Goal: Use online tool/utility: Utilize a website feature to perform a specific function

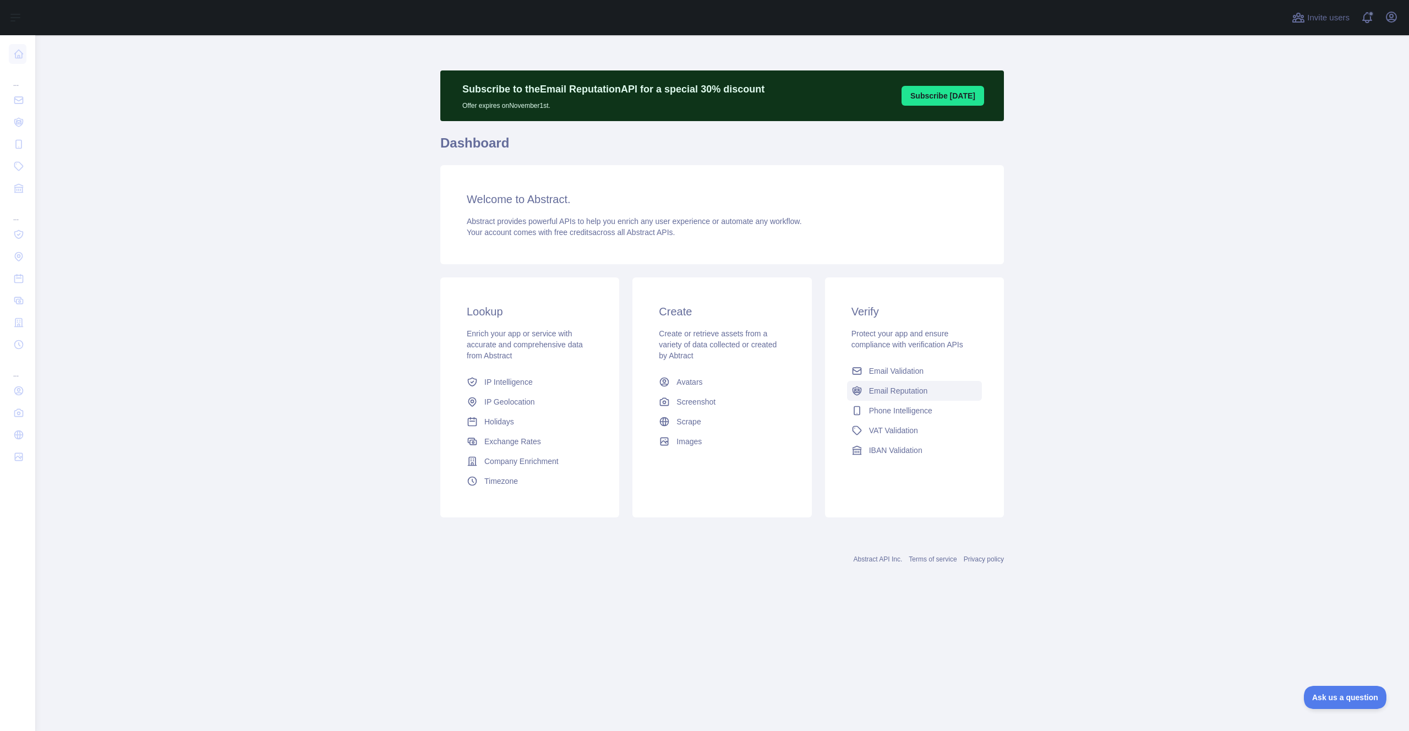
click at [882, 390] on span "Email Reputation" at bounding box center [898, 390] width 59 height 11
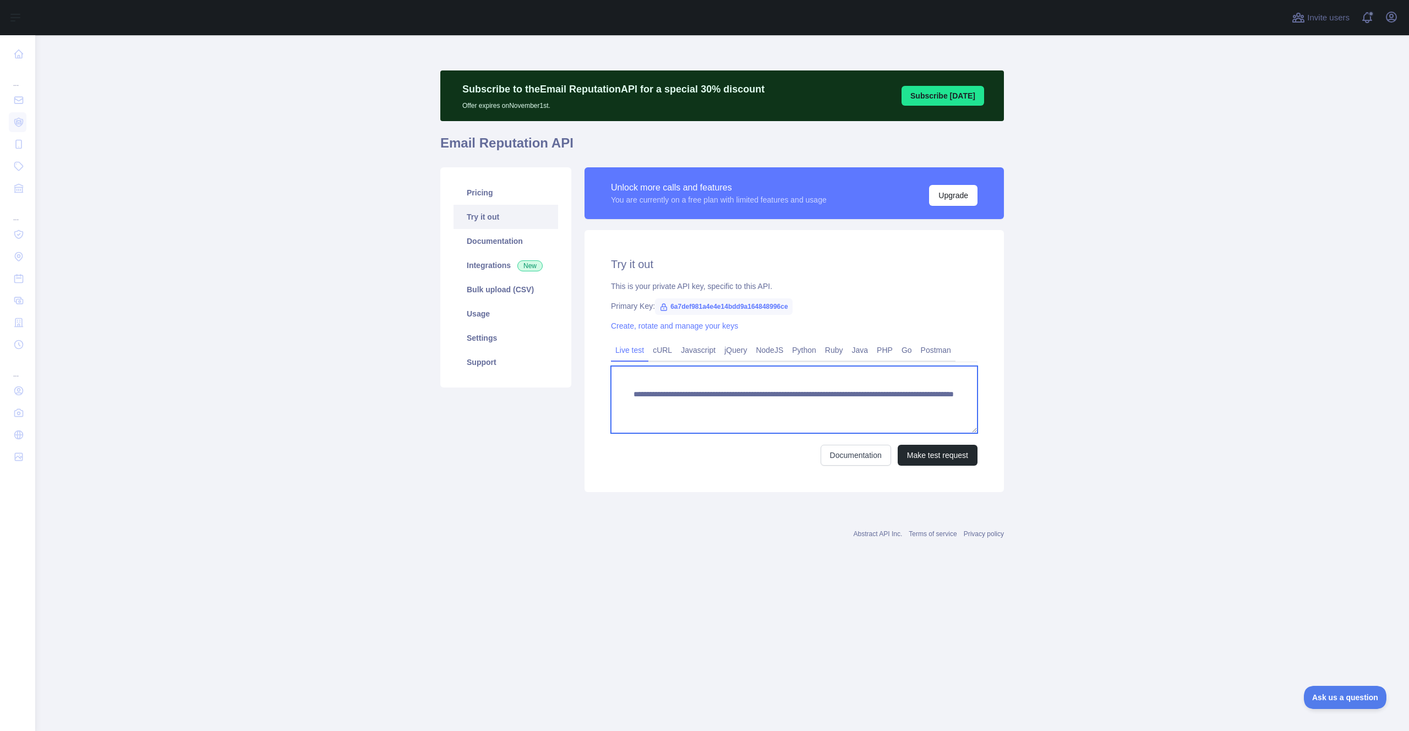
click at [771, 408] on textarea "**********" at bounding box center [794, 399] width 367 height 67
click at [886, 403] on textarea "**********" at bounding box center [794, 399] width 367 height 67
click at [941, 458] on button "Make test request" at bounding box center [938, 455] width 80 height 21
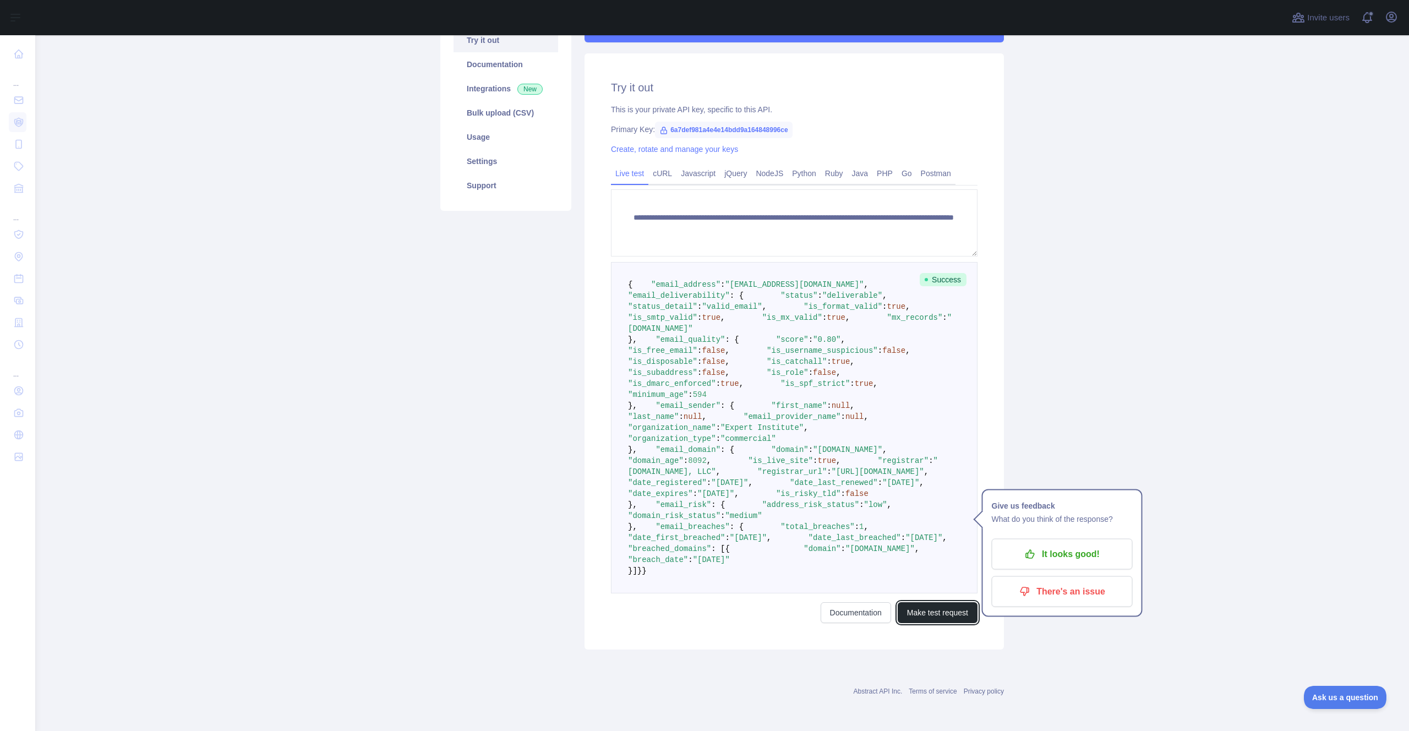
scroll to position [373, 0]
drag, startPoint x: 828, startPoint y: 638, endPoint x: 751, endPoint y: 636, distance: 77.1
click at [845, 553] on span ""[DOMAIN_NAME]"" at bounding box center [879, 548] width 69 height 9
copy span "[DOMAIN_NAME]"
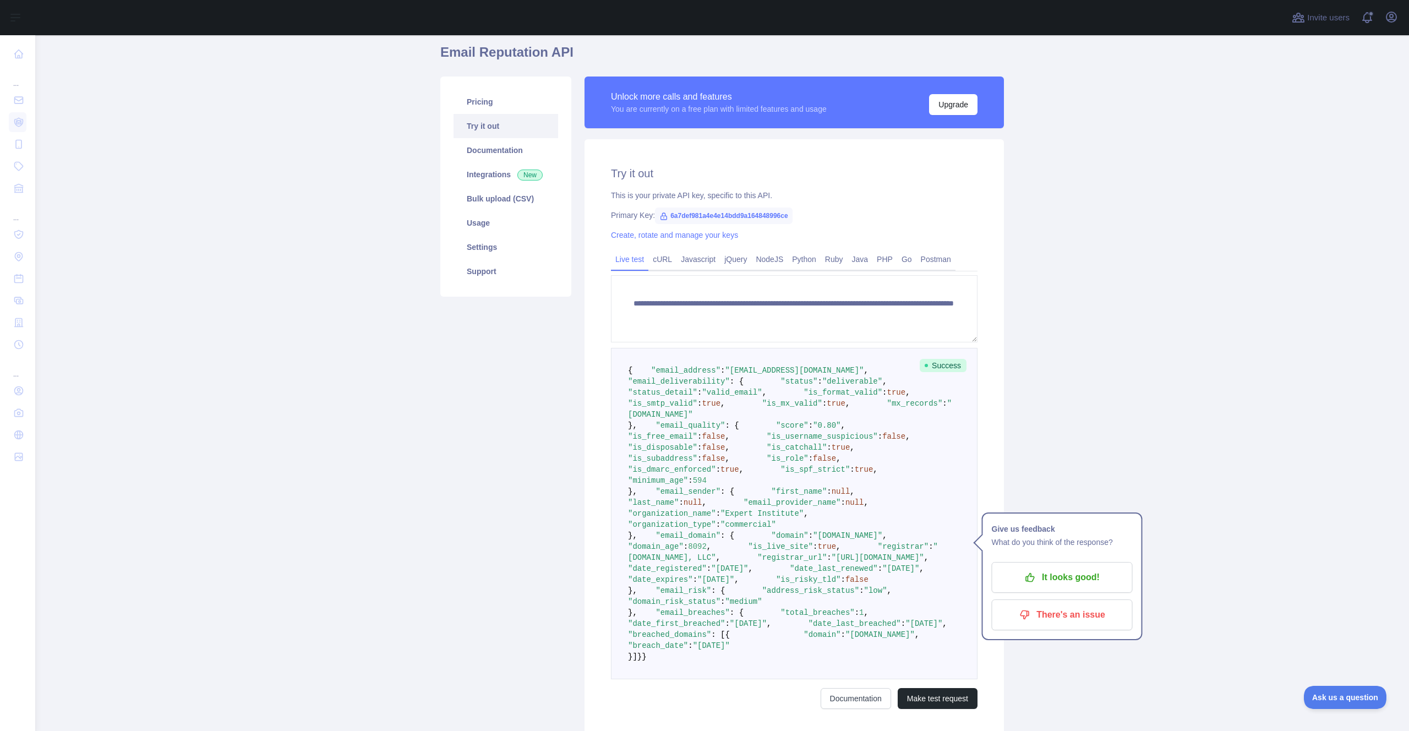
scroll to position [0, 0]
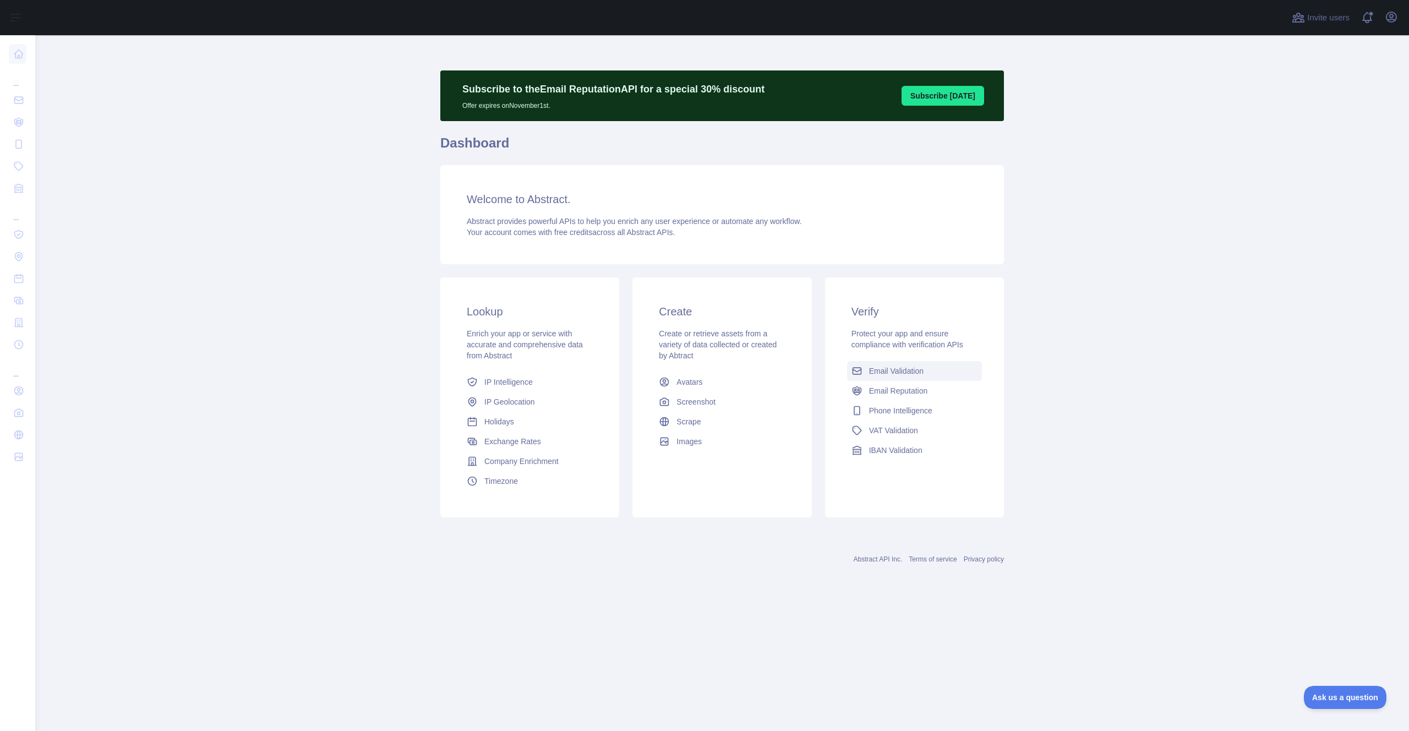
click at [922, 366] on span "Email Validation" at bounding box center [896, 370] width 54 height 11
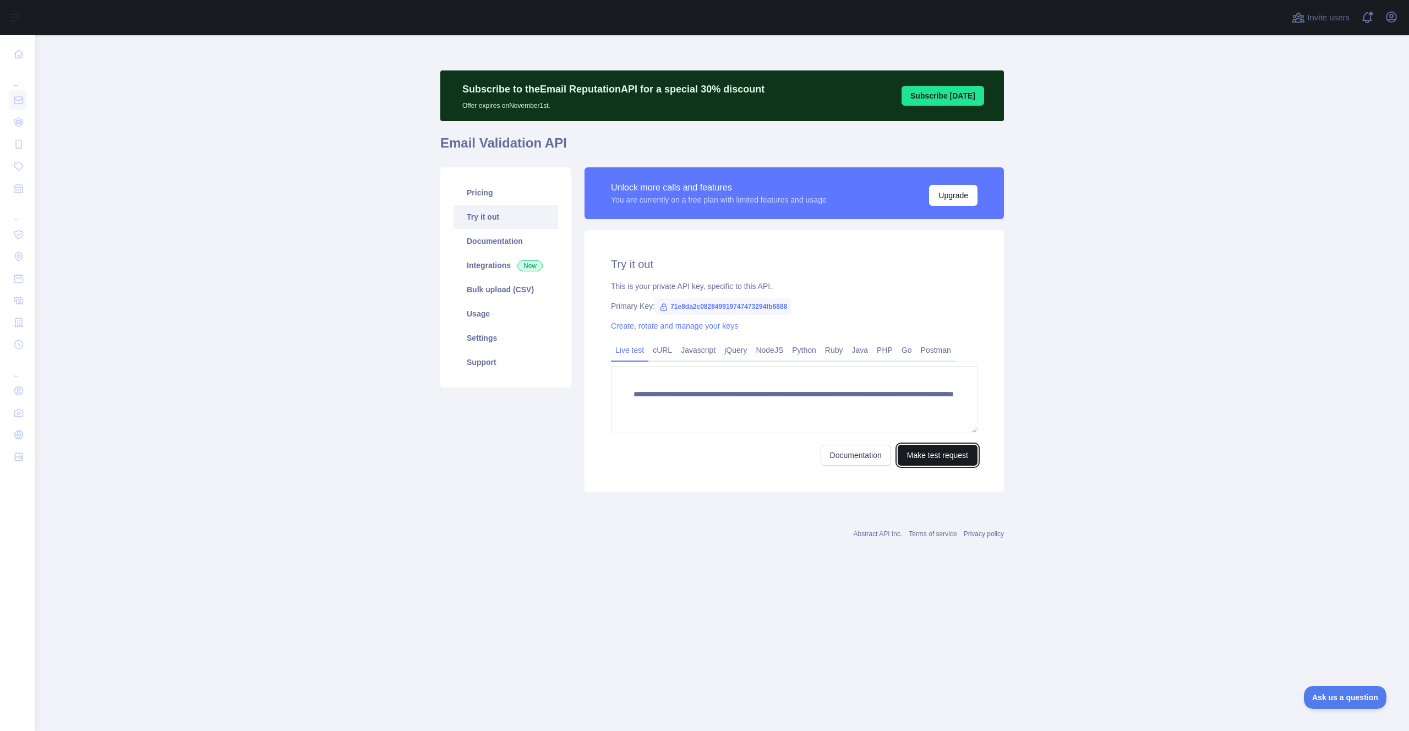
click at [932, 450] on button "Make test request" at bounding box center [938, 455] width 80 height 21
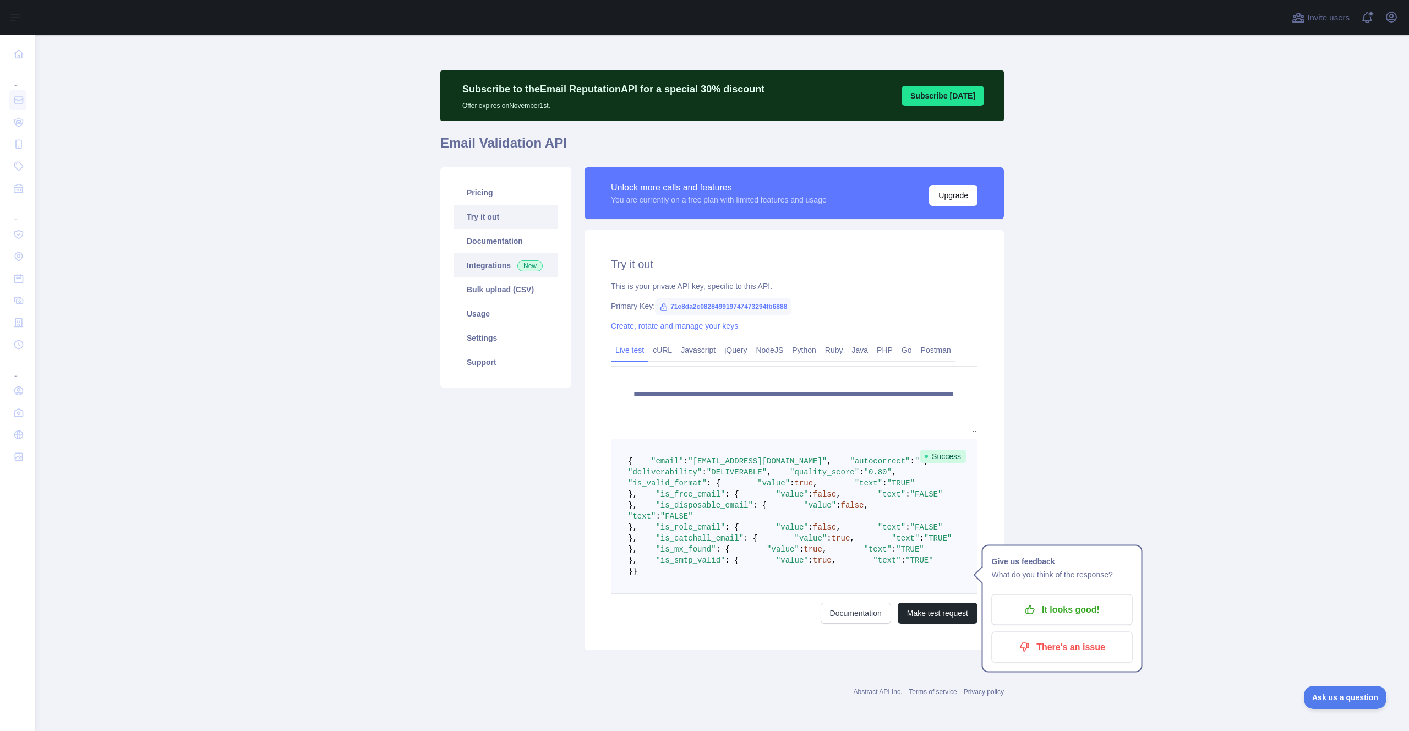
click at [496, 266] on link "Integrations New" at bounding box center [505, 265] width 105 height 24
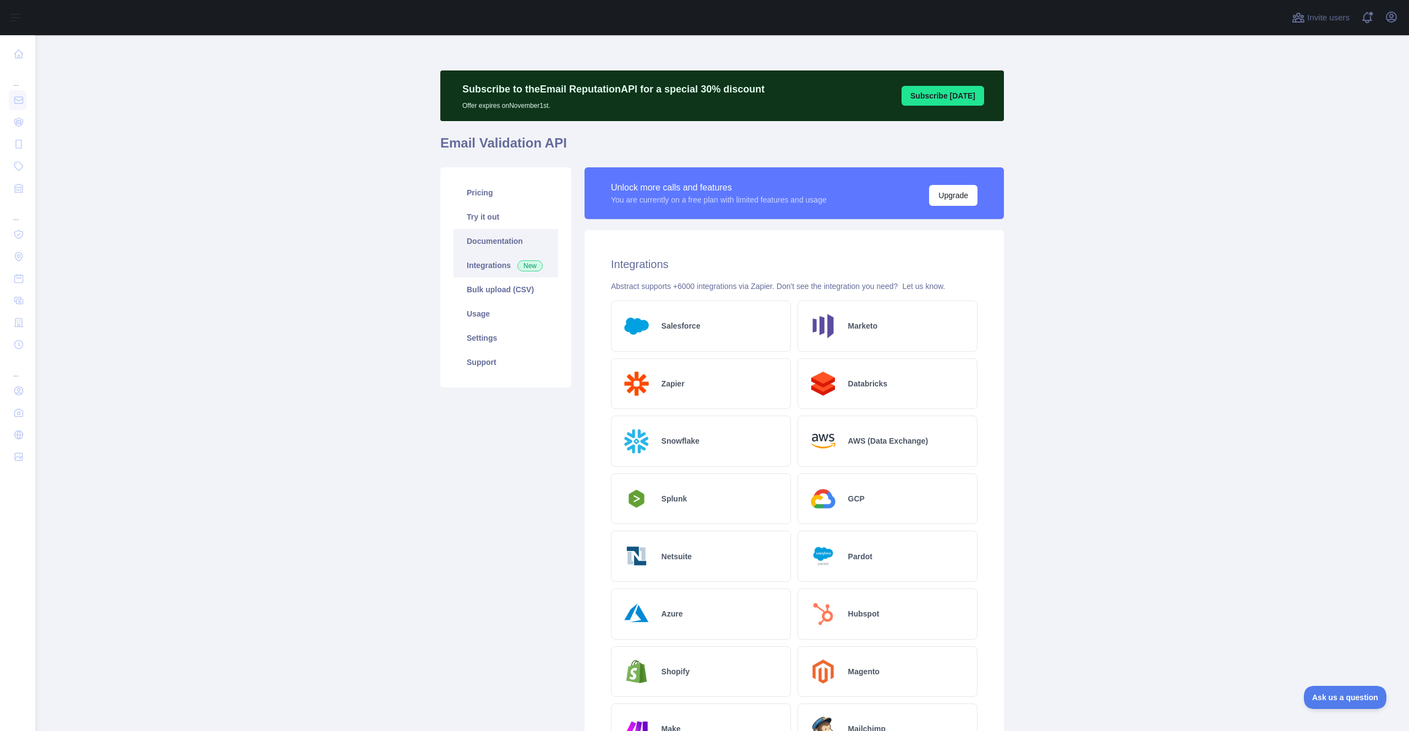
click at [491, 245] on link "Documentation" at bounding box center [505, 241] width 105 height 24
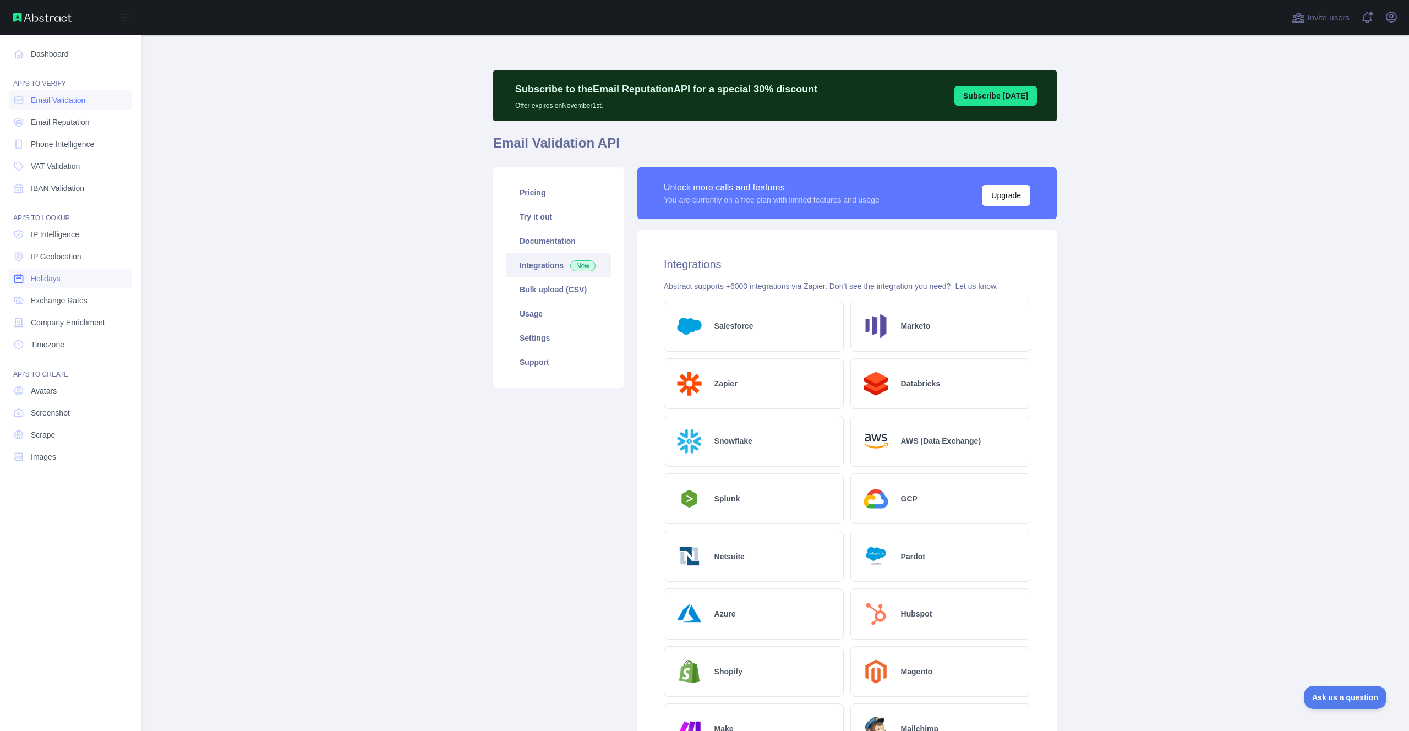
click at [57, 275] on span "Holidays" at bounding box center [46, 278] width 30 height 11
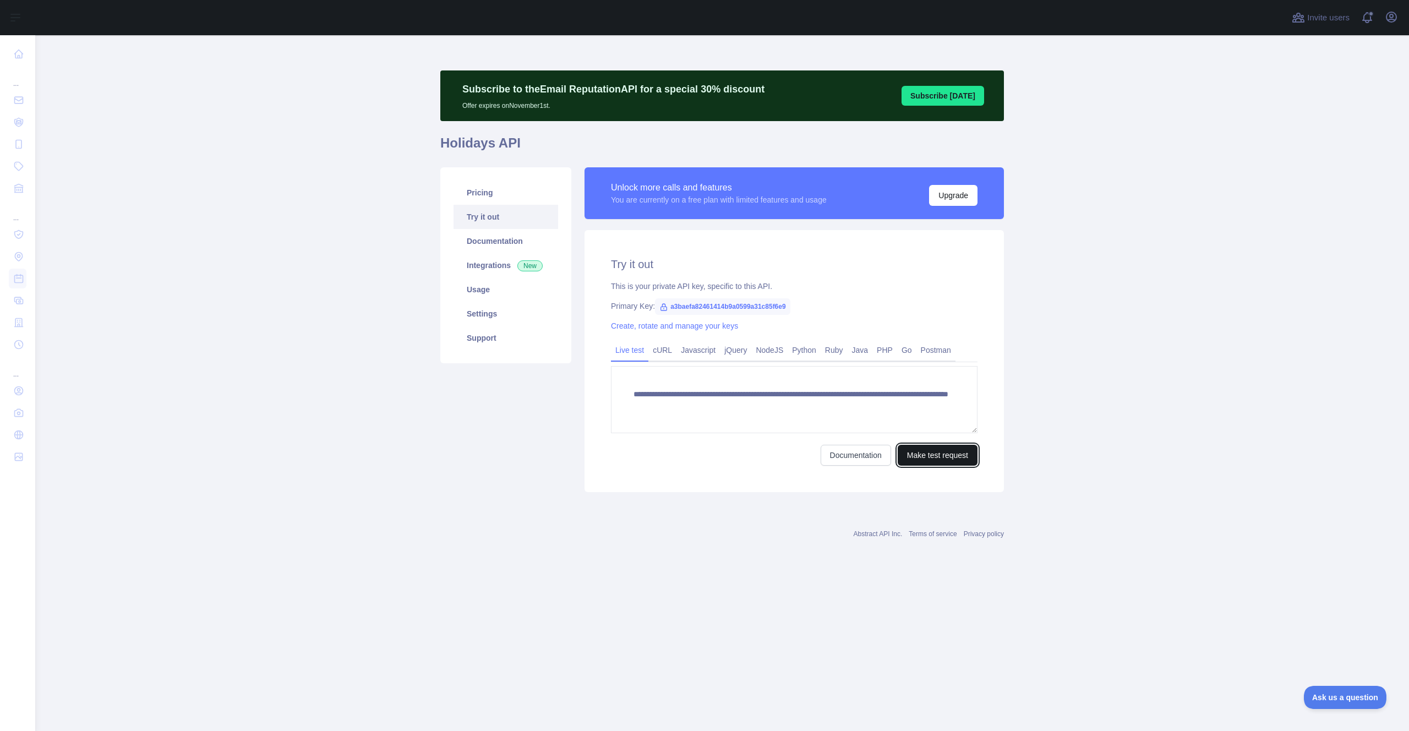
click at [959, 453] on button "Make test request" at bounding box center [938, 455] width 80 height 21
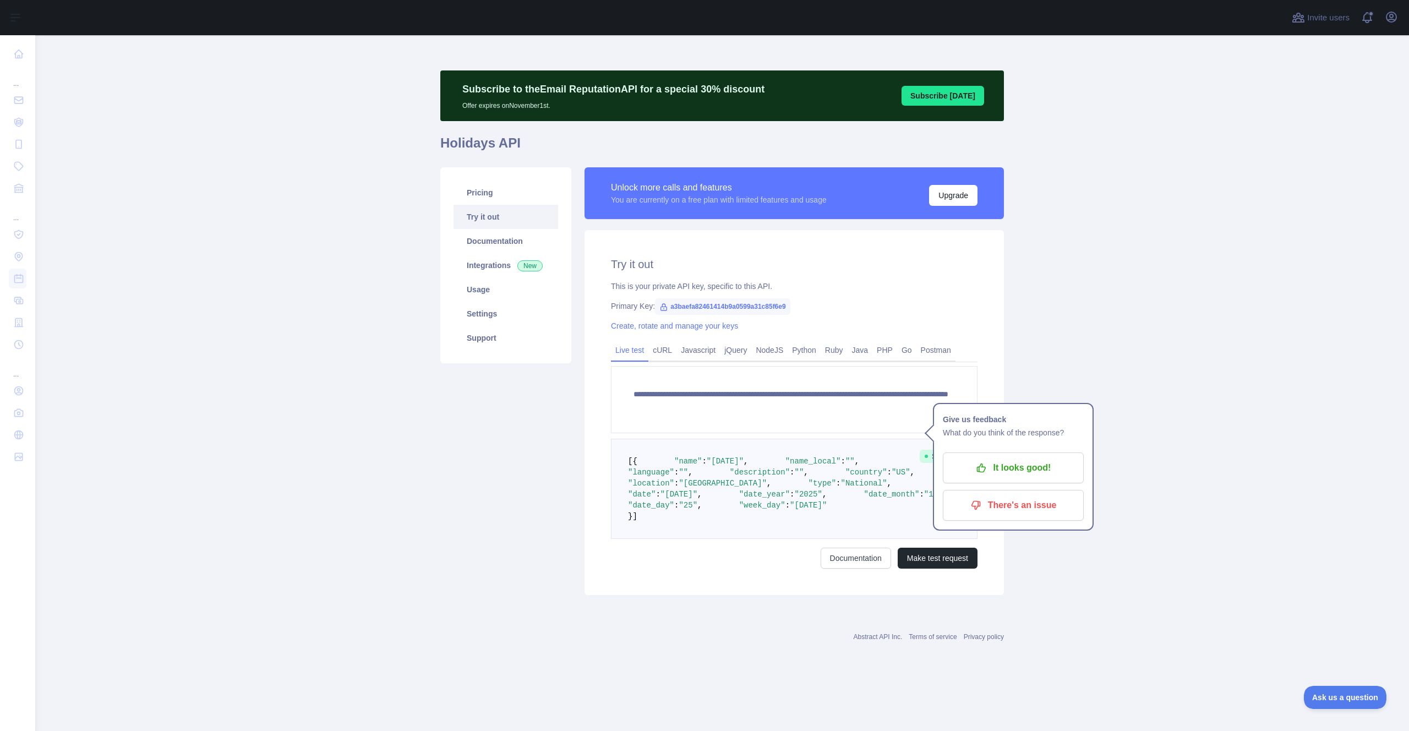
click at [330, 252] on main "**********" at bounding box center [722, 383] width 1374 height 696
